Goal: Transaction & Acquisition: Download file/media

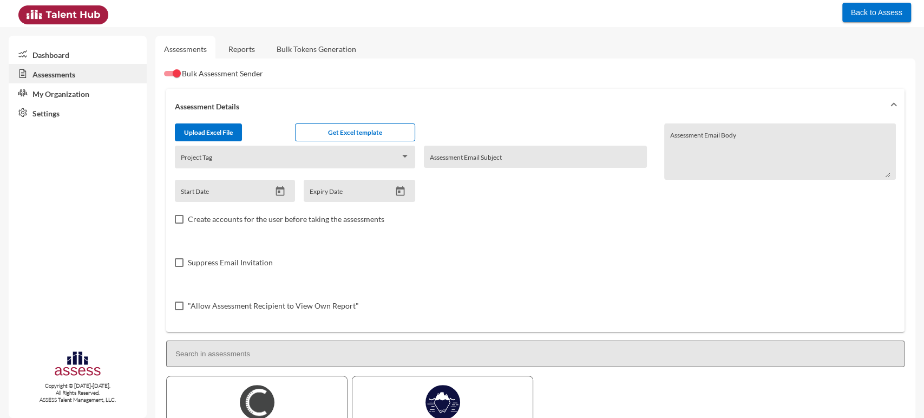
click at [79, 73] on link "Assessments" at bounding box center [78, 73] width 138 height 19
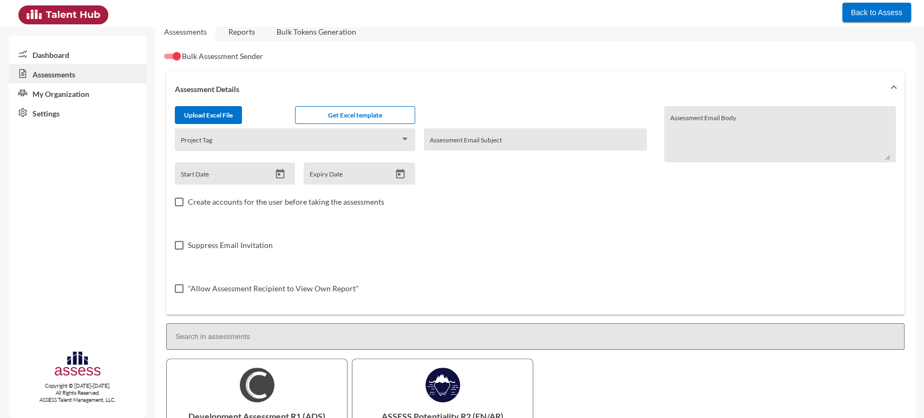
click at [80, 48] on link "Dashboard" at bounding box center [78, 53] width 138 height 19
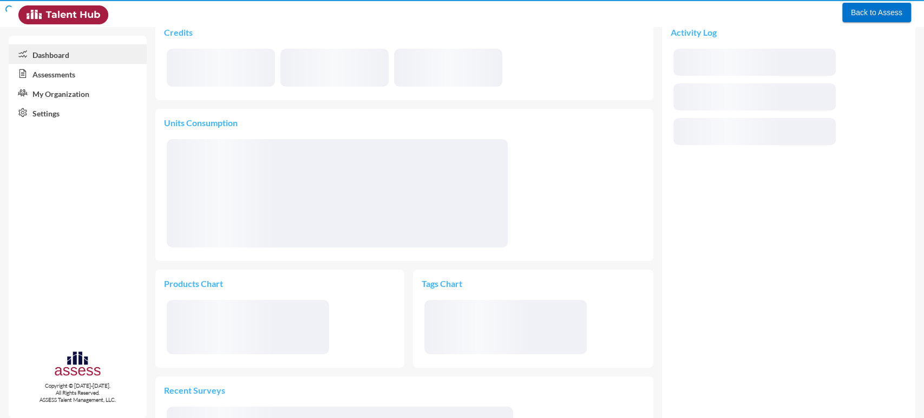
click at [75, 73] on link "Assessments" at bounding box center [78, 73] width 138 height 19
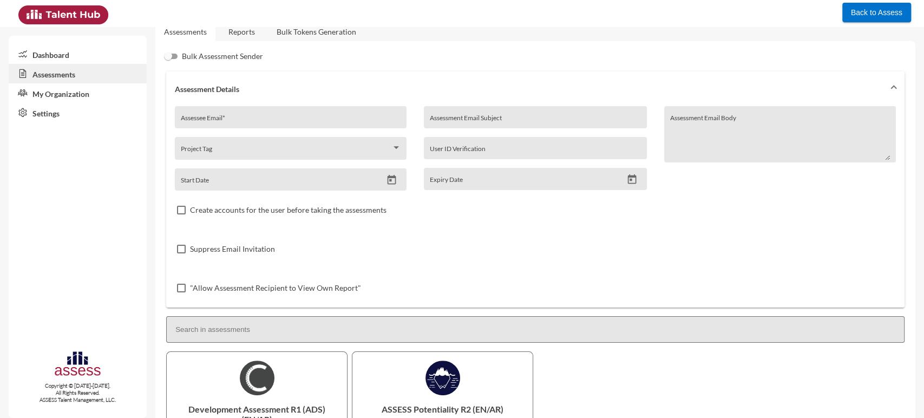
click at [244, 28] on link "Reports" at bounding box center [242, 31] width 44 height 27
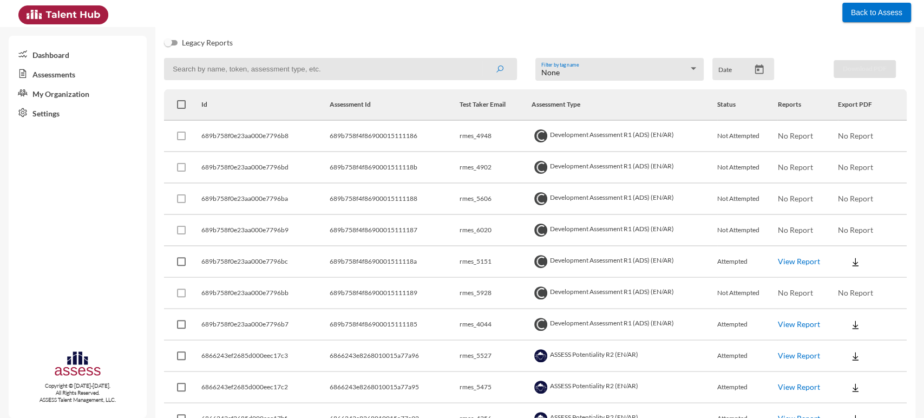
scroll to position [126, 0]
click at [481, 322] on td "rmes_4044" at bounding box center [496, 324] width 72 height 31
click at [472, 265] on td "rmes_5151" at bounding box center [496, 261] width 72 height 31
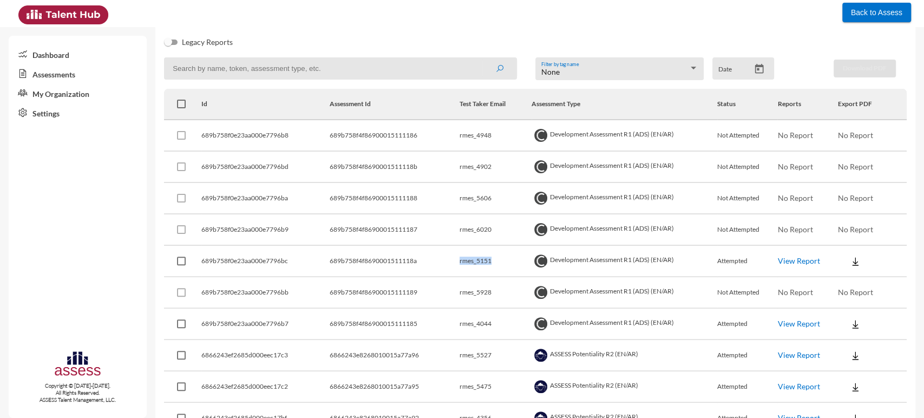
click at [472, 265] on td "rmes_5151" at bounding box center [496, 261] width 72 height 31
click at [850, 262] on img at bounding box center [855, 261] width 11 height 11
click at [852, 278] on button "OCM / EN" at bounding box center [879, 281] width 90 height 21
click at [852, 262] on img at bounding box center [855, 261] width 11 height 11
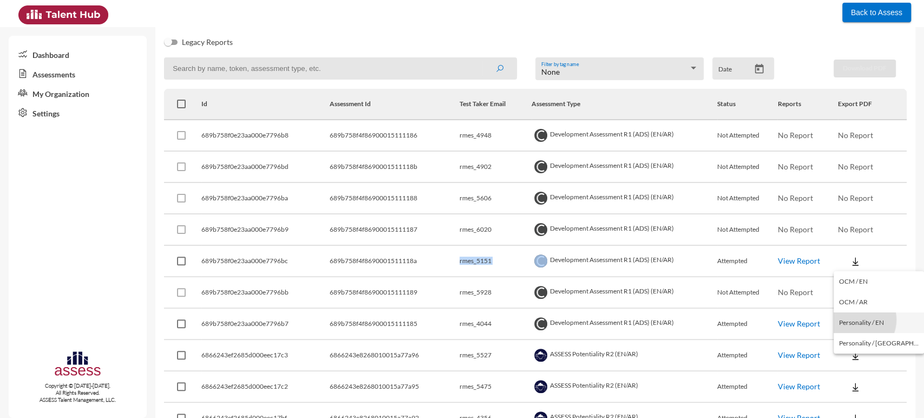
click at [855, 319] on button "Personality / EN" at bounding box center [879, 322] width 90 height 21
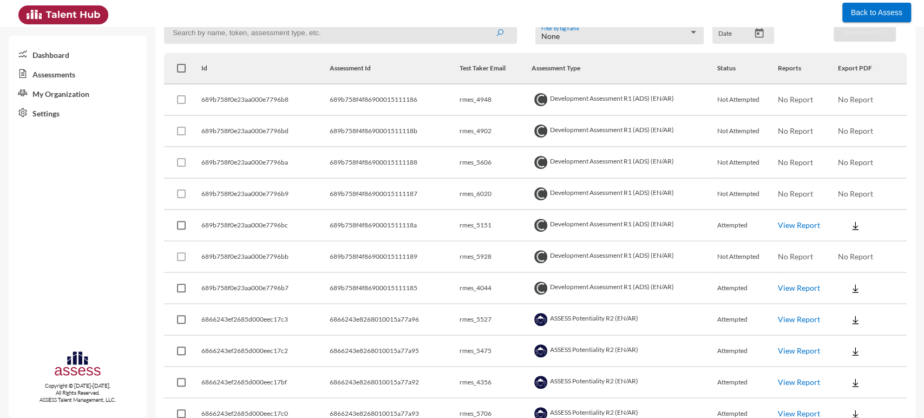
scroll to position [168, 0]
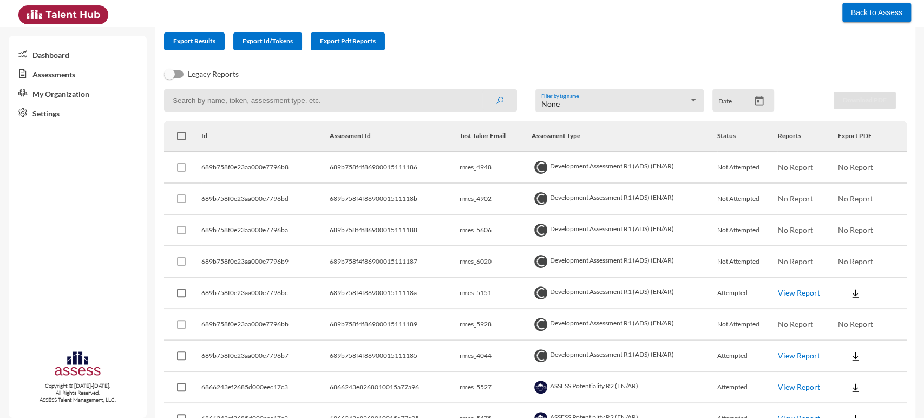
scroll to position [111, 0]
